Goal: Information Seeking & Learning: Compare options

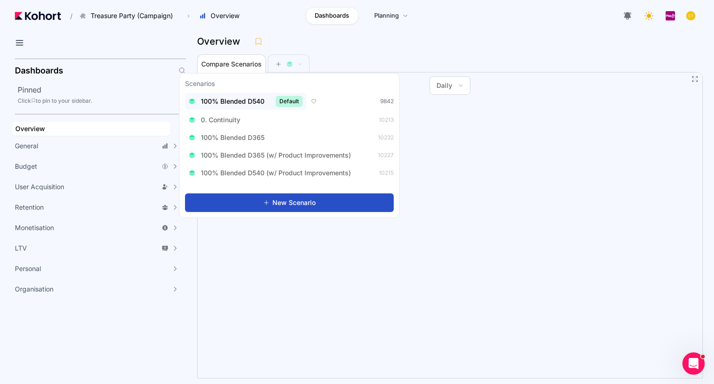
click at [260, 104] on span "100% Blended D540" at bounding box center [233, 101] width 64 height 9
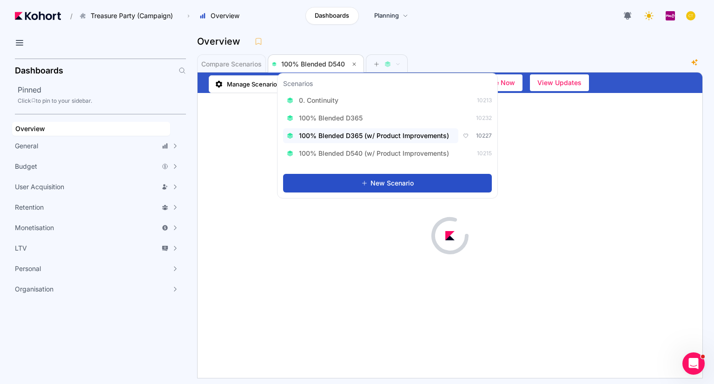
click at [392, 139] on span "100% Blended D365 (w/ Product Improvements)" at bounding box center [374, 135] width 150 height 9
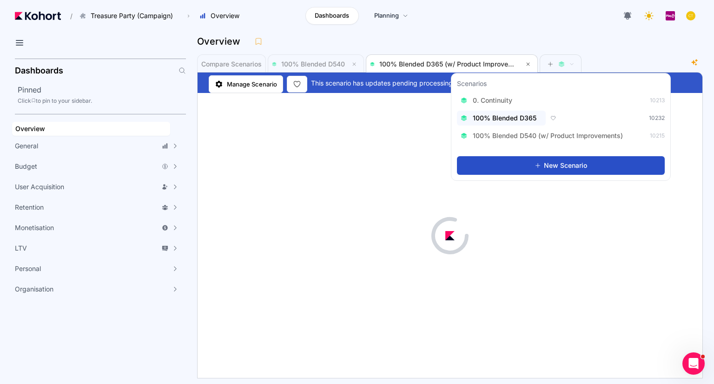
click at [528, 122] on span "100% Blended D365" at bounding box center [505, 117] width 64 height 9
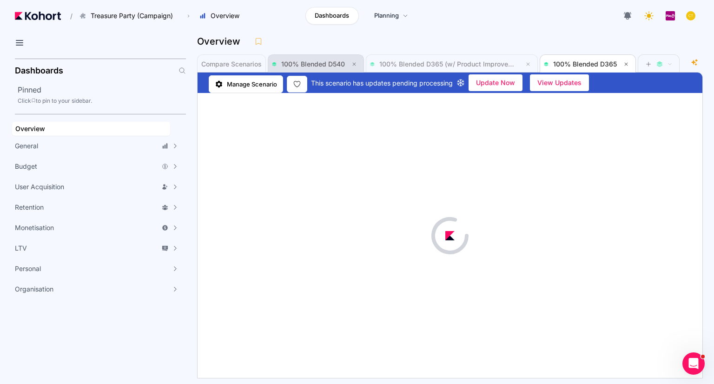
click at [322, 62] on span "100% Blended D540" at bounding box center [313, 64] width 64 height 8
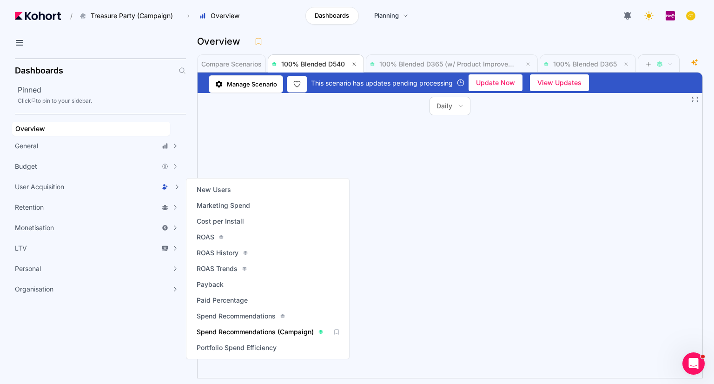
click at [266, 330] on span "Spend Recommendations (Campaign)" at bounding box center [255, 331] width 117 height 9
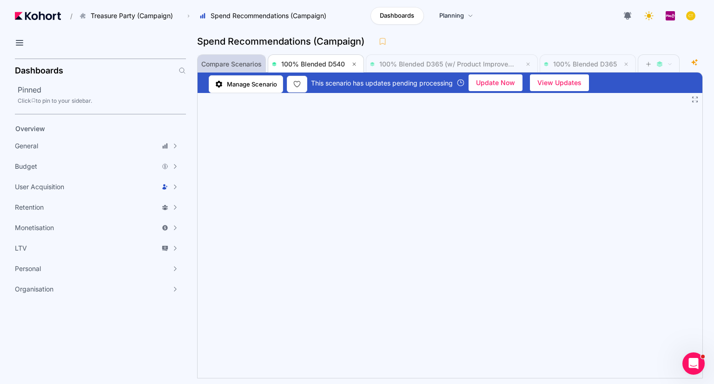
click at [235, 55] on span "Compare Scenarios" at bounding box center [231, 64] width 60 height 19
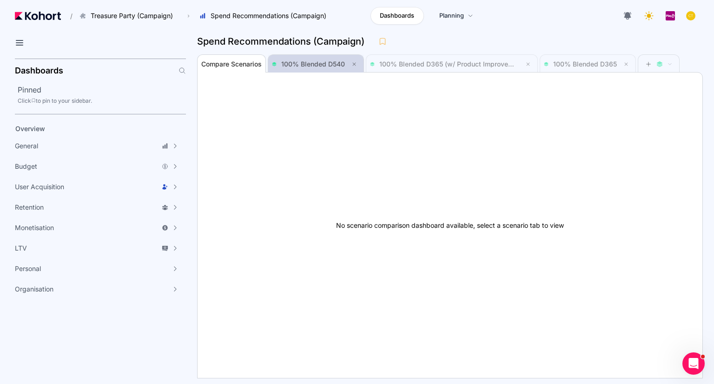
click at [320, 67] on span "100% Blended D540" at bounding box center [316, 64] width 88 height 11
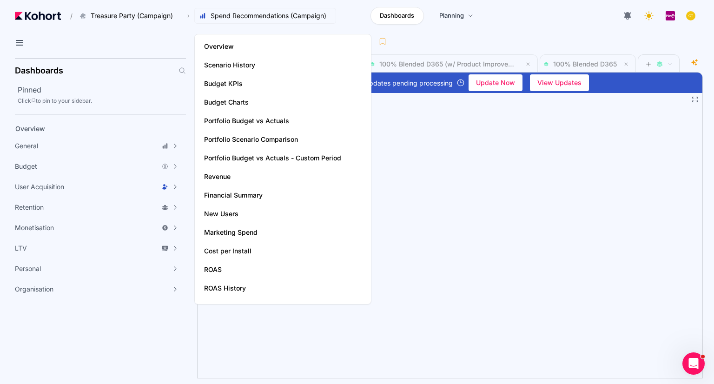
click at [201, 23] on button "Spend Recommendations (Campaign)" at bounding box center [265, 16] width 142 height 16
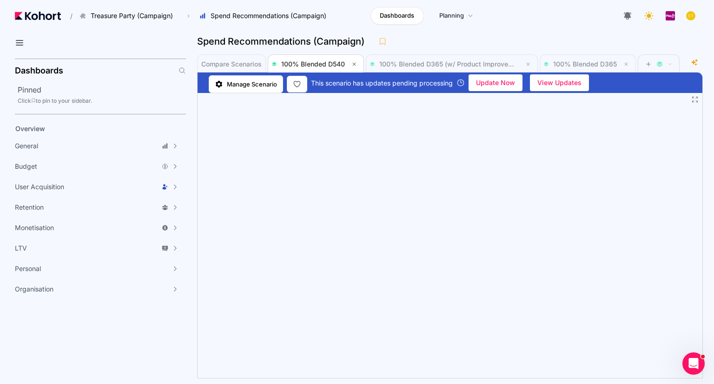
click at [446, 40] on div "Spend Recommendations (Campaign)" at bounding box center [446, 41] width 498 height 14
click at [260, 81] on span "Manage Scenario" at bounding box center [252, 83] width 50 height 9
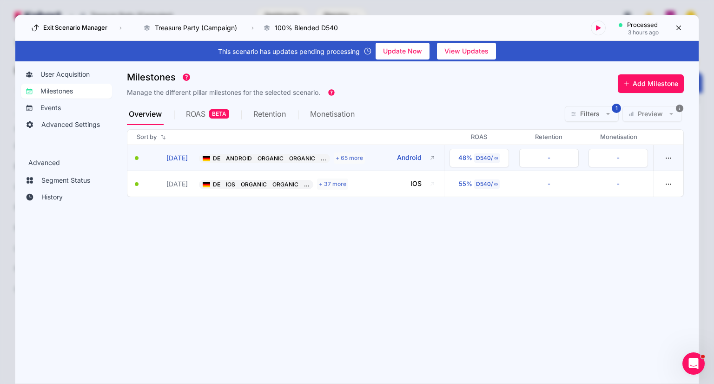
drag, startPoint x: 363, startPoint y: 160, endPoint x: 370, endPoint y: 160, distance: 7.0
click at [370, 160] on button "DE ANDROID ORGANIC ORGANIC ... + 65 more Android" at bounding box center [310, 157] width 223 height 11
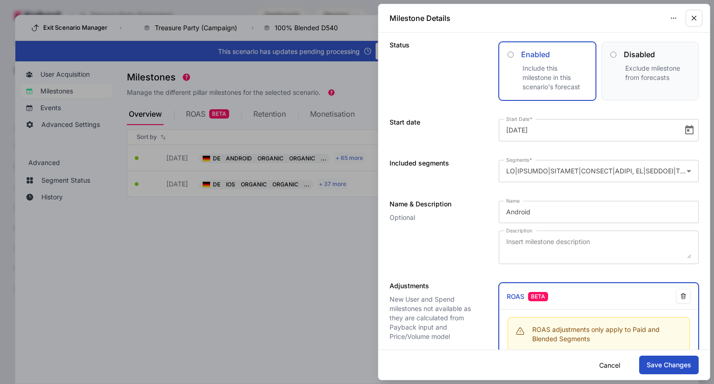
click at [694, 17] on icon "button" at bounding box center [694, 18] width 4 height 4
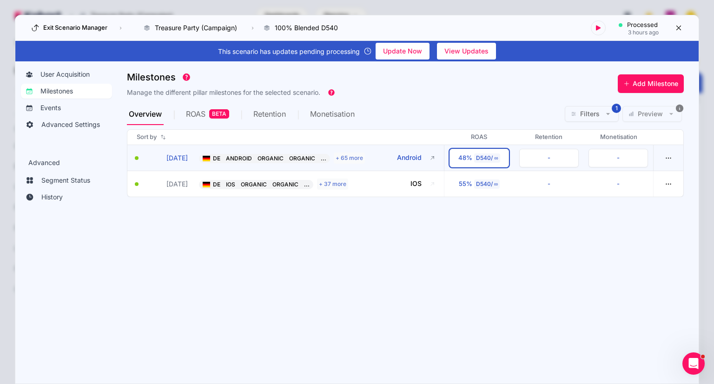
click at [480, 152] on button "48% D540 / ∞" at bounding box center [478, 158] width 59 height 19
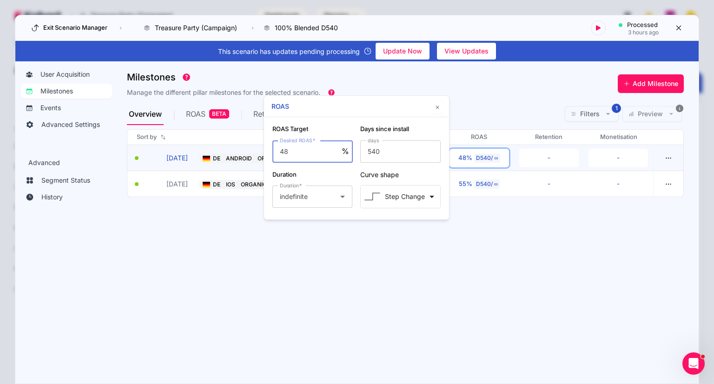
click at [443, 297] on section "Milestones Manage the different pillar milestones for the selected scenario. Ad…" at bounding box center [413, 218] width 572 height 302
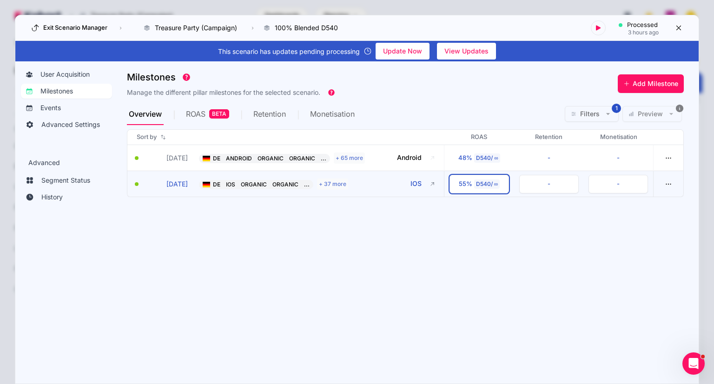
click at [484, 187] on div "D540 / ∞" at bounding box center [487, 183] width 26 height 9
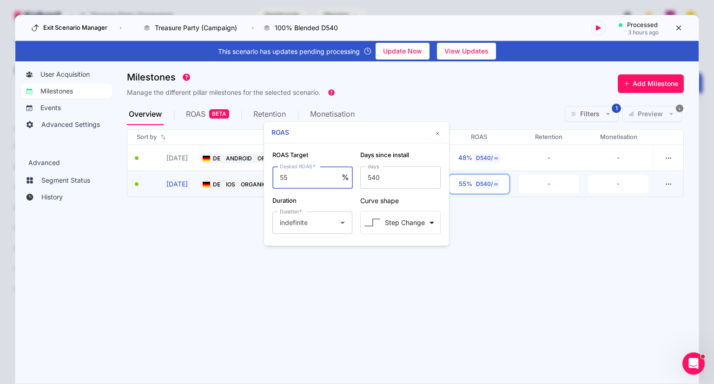
click at [495, 234] on section "Milestones Manage the different pillar milestones for the selected scenario. Ad…" at bounding box center [413, 218] width 572 height 302
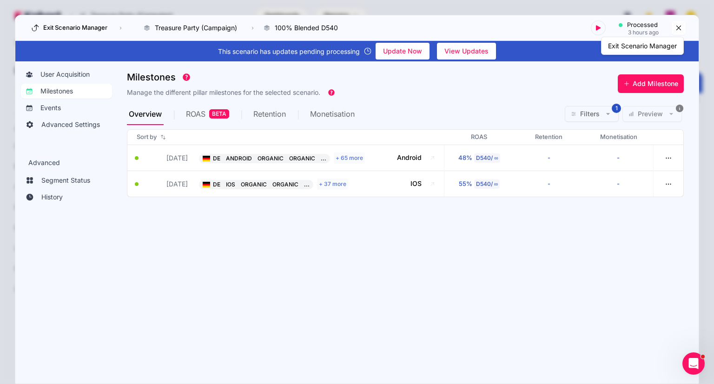
click at [679, 27] on icon at bounding box center [678, 28] width 5 height 5
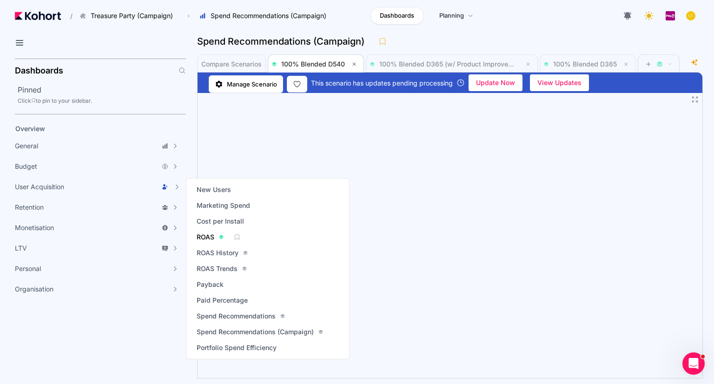
click at [213, 237] on span "ROAS" at bounding box center [206, 236] width 18 height 9
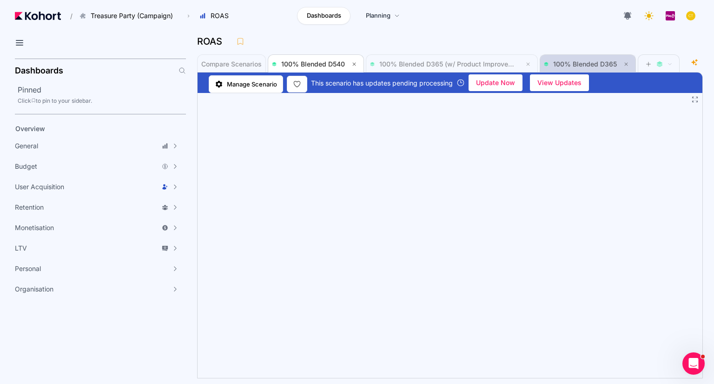
click at [576, 62] on span "100% Blended D365" at bounding box center [585, 64] width 64 height 8
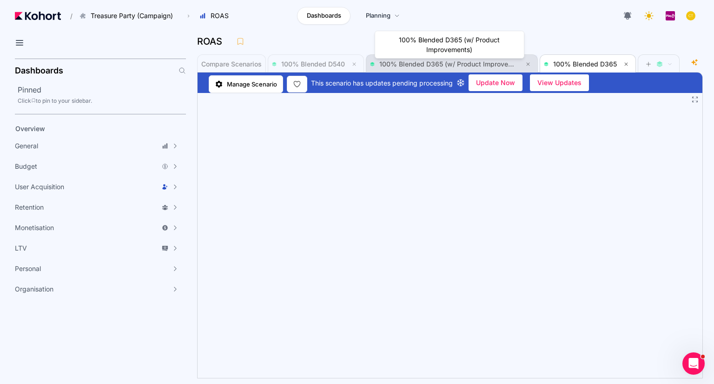
click at [472, 61] on span "100% Blended D365 (w/ Product Improvements)" at bounding box center [454, 64] width 150 height 8
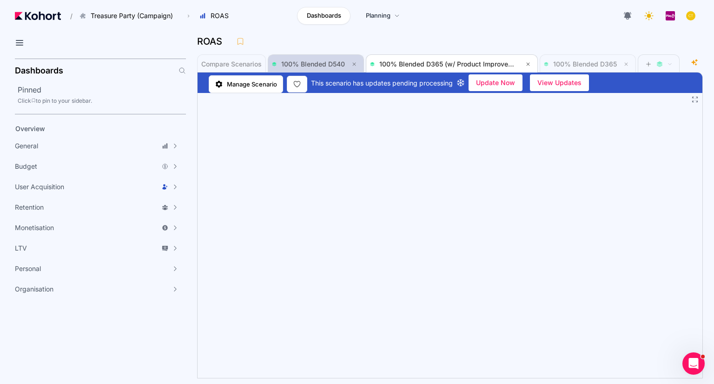
click at [333, 59] on span "100% Blended D540" at bounding box center [316, 64] width 88 height 11
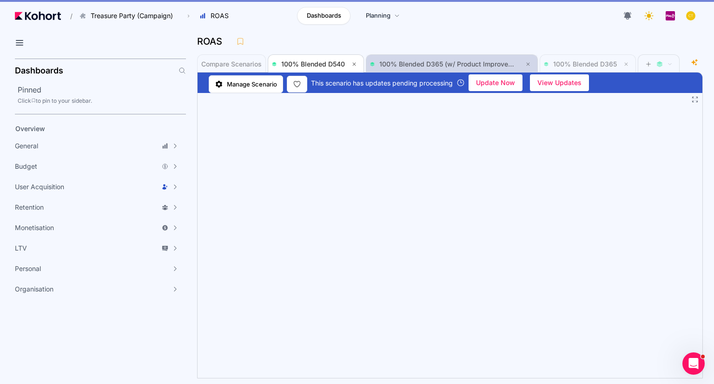
click at [404, 59] on span "100% Blended D365 (w/ Product Improvements)" at bounding box center [452, 64] width 164 height 11
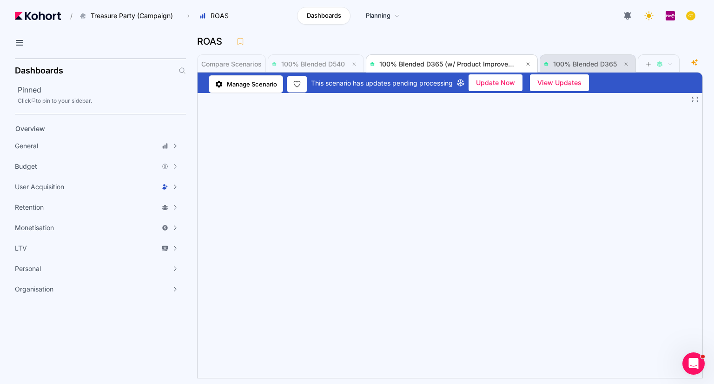
click at [571, 60] on span "100% Blended D365" at bounding box center [588, 64] width 88 height 11
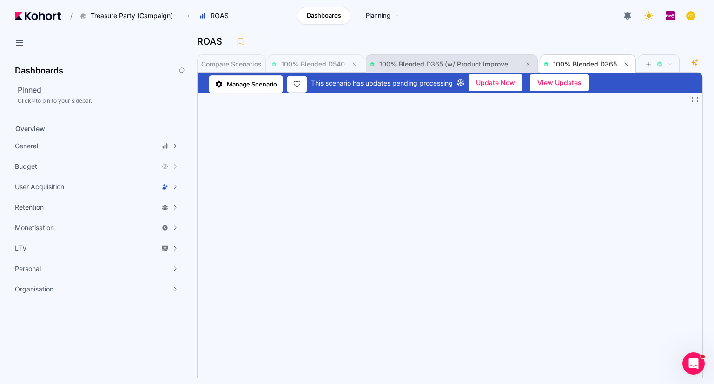
click at [441, 60] on span "100% Blended D365 (w/ Product Improvements)" at bounding box center [452, 64] width 164 height 11
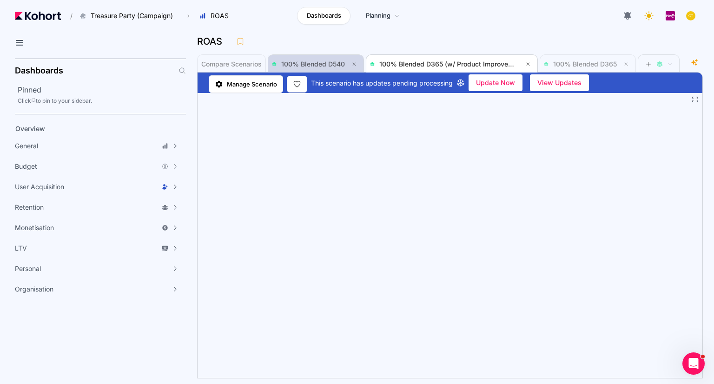
click at [308, 63] on span "100% Blended D540" at bounding box center [313, 64] width 64 height 8
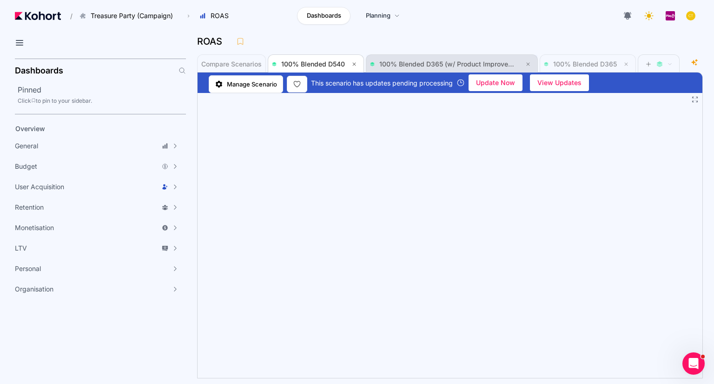
click at [419, 70] on span "100% Blended D365 (w/ Product Improvements)" at bounding box center [452, 64] width 164 height 19
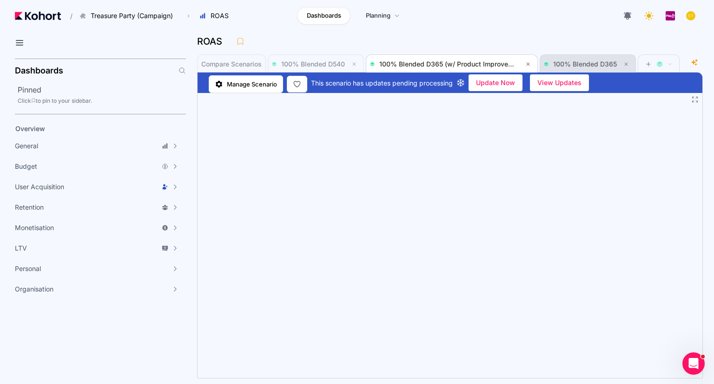
click at [582, 61] on span "100% Blended D365" at bounding box center [585, 64] width 64 height 8
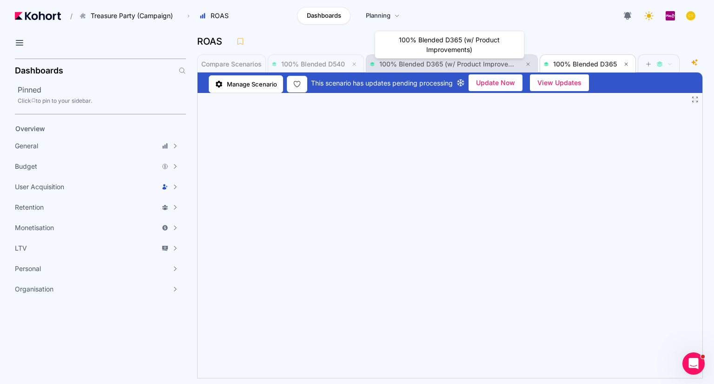
click at [462, 65] on span "100% Blended D365 (w/ Product Improvements)" at bounding box center [454, 64] width 150 height 8
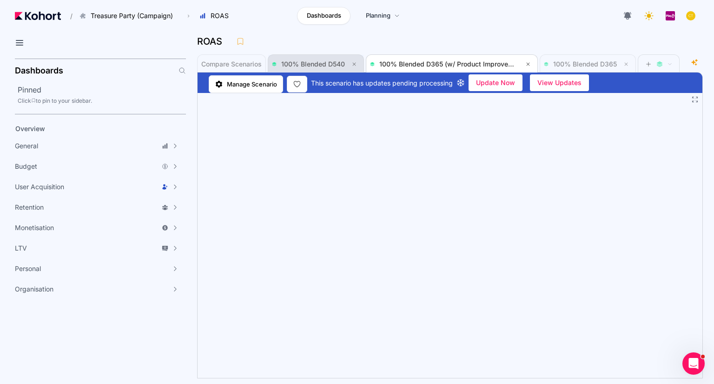
click at [325, 62] on span "100% Blended D540" at bounding box center [313, 64] width 64 height 8
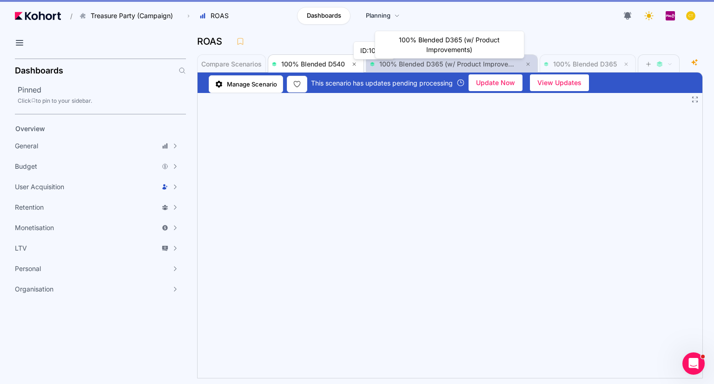
click at [418, 62] on span "100% Blended D365 (w/ Product Improvements)" at bounding box center [454, 64] width 150 height 8
